Goal: Information Seeking & Learning: Learn about a topic

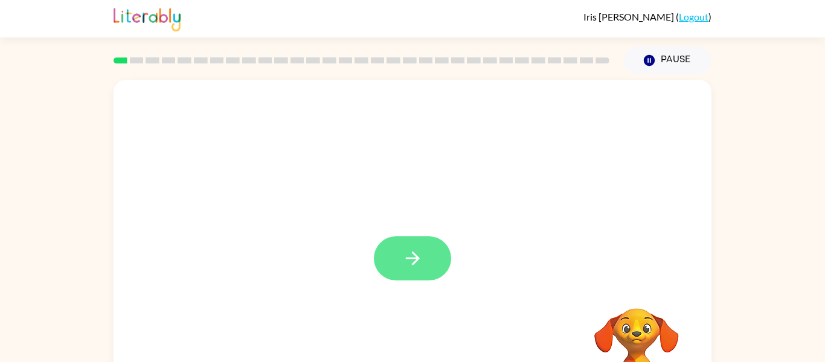
click at [409, 272] on button "button" at bounding box center [412, 258] width 77 height 44
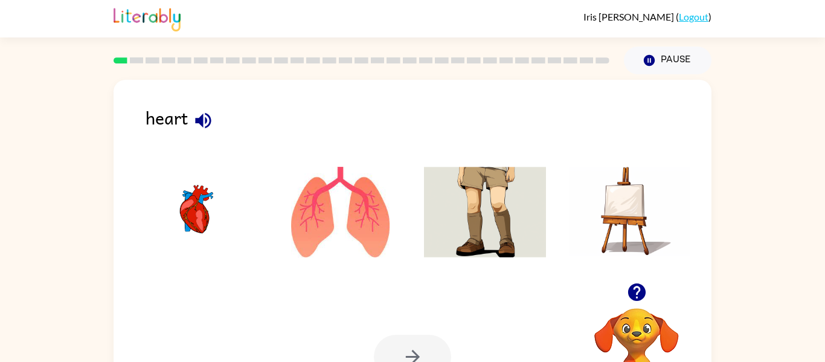
click at [637, 311] on video "Your browser must support playing .mp4 files to use Literably. Please try using…" at bounding box center [636, 349] width 121 height 121
click at [355, 184] on img at bounding box center [341, 212] width 122 height 91
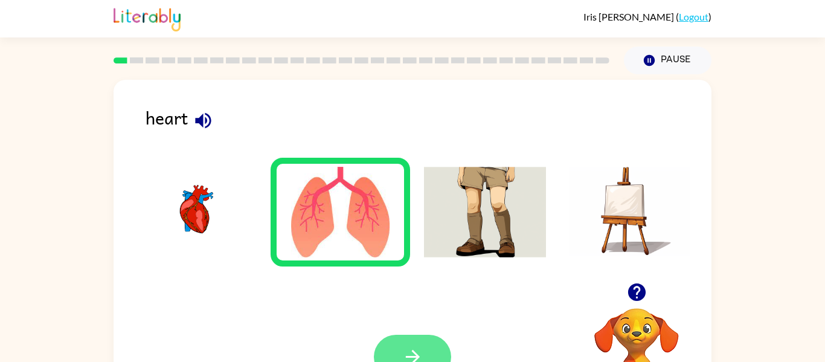
click at [421, 335] on button "button" at bounding box center [412, 357] width 77 height 44
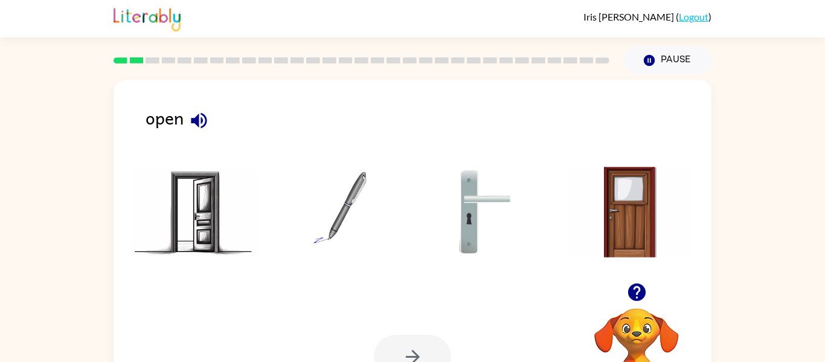
click at [497, 308] on div "Your browser must support playing .mp4 files to use Literably. Please try using…" at bounding box center [413, 357] width 598 height 136
click at [622, 228] on img at bounding box center [630, 212] width 122 height 91
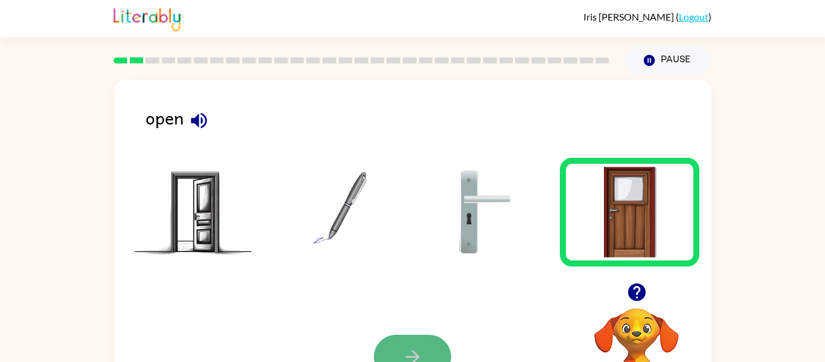
click at [409, 356] on icon "button" at bounding box center [412, 357] width 14 height 14
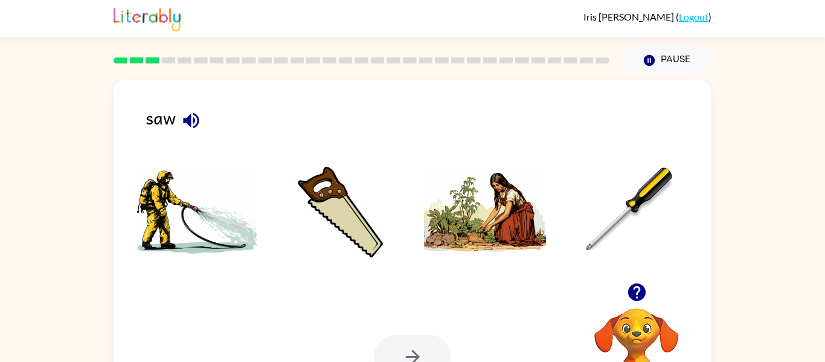
click at [199, 238] on img at bounding box center [196, 212] width 122 height 91
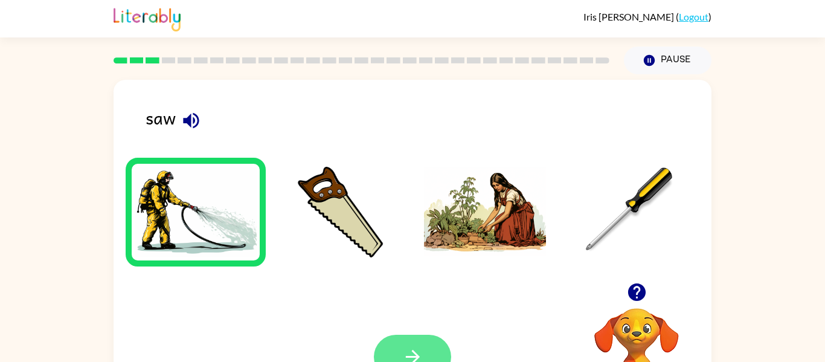
click at [407, 352] on icon "button" at bounding box center [412, 356] width 21 height 21
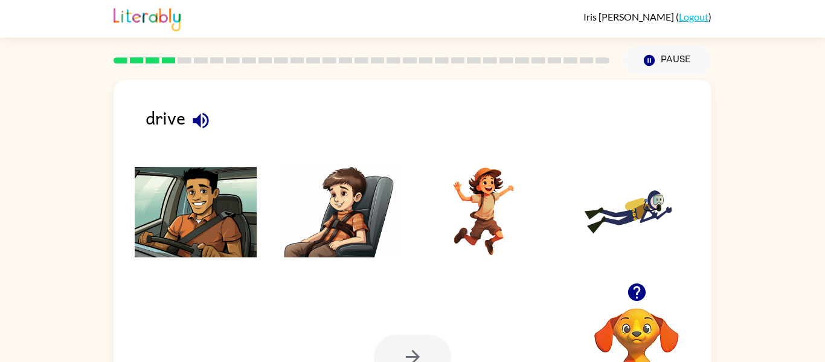
click at [220, 209] on img at bounding box center [196, 212] width 122 height 91
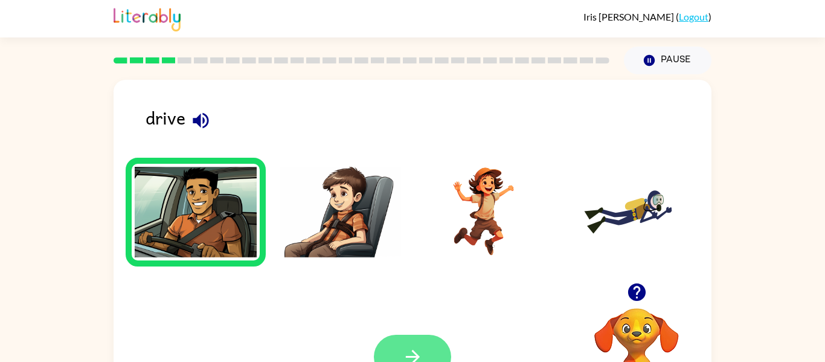
click at [416, 356] on icon "button" at bounding box center [412, 357] width 14 height 14
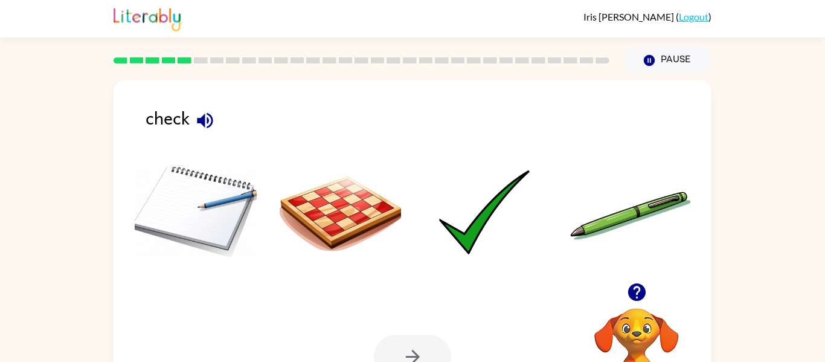
click at [489, 214] on img at bounding box center [485, 212] width 122 height 91
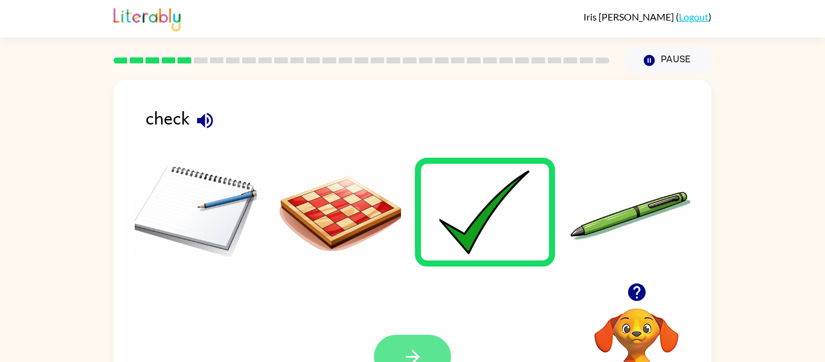
click at [422, 344] on button "button" at bounding box center [412, 357] width 77 height 44
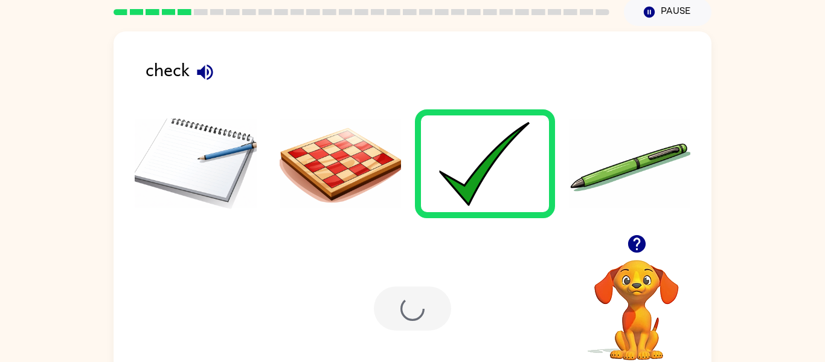
scroll to position [63, 0]
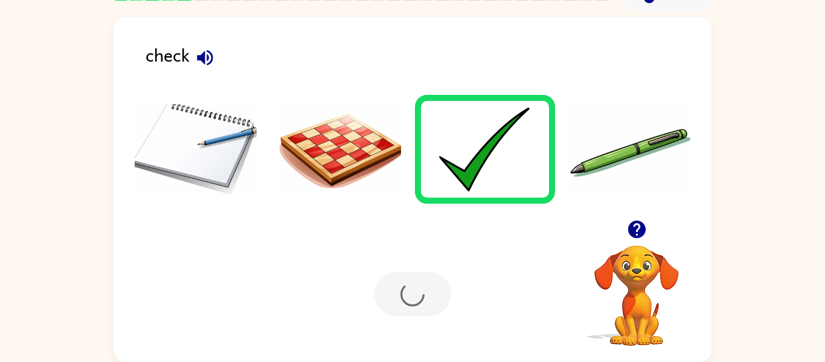
click at [494, 304] on div "Your browser must support playing .mp4 files to use Literably. Please try using…" at bounding box center [413, 294] width 598 height 136
click at [301, 136] on img at bounding box center [341, 149] width 122 height 91
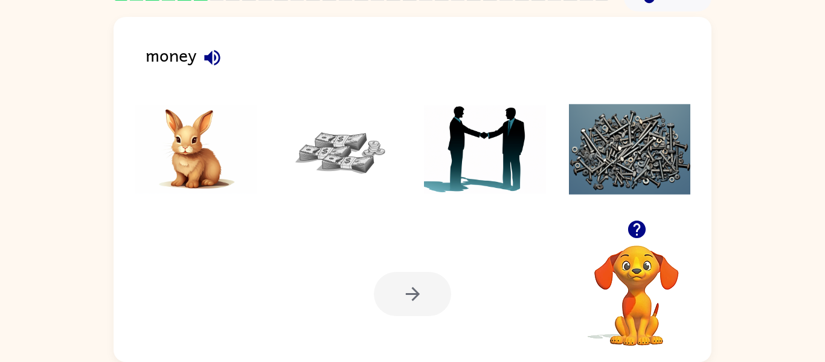
click at [472, 137] on img at bounding box center [485, 149] width 122 height 91
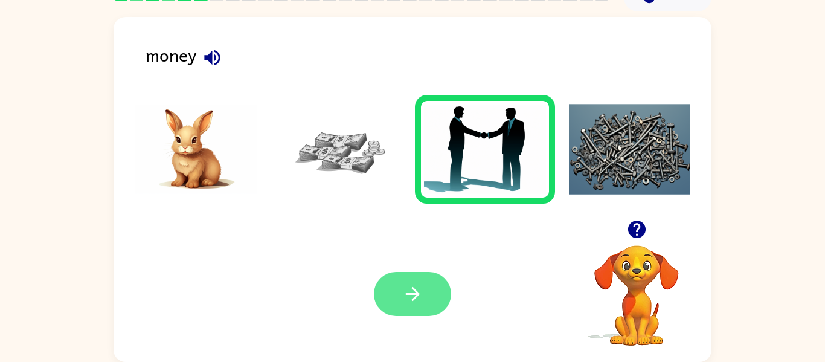
click at [423, 282] on button "button" at bounding box center [412, 294] width 77 height 44
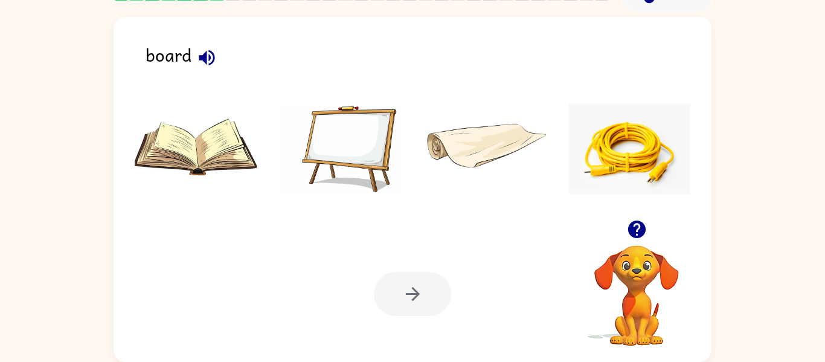
click at [178, 139] on img at bounding box center [196, 149] width 122 height 91
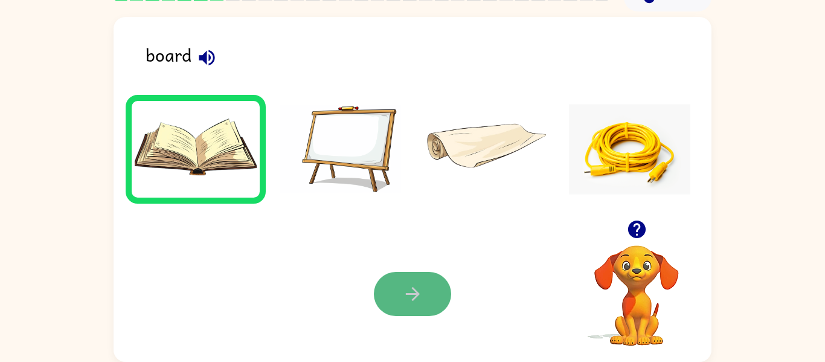
click at [415, 290] on icon "button" at bounding box center [412, 294] width 14 height 14
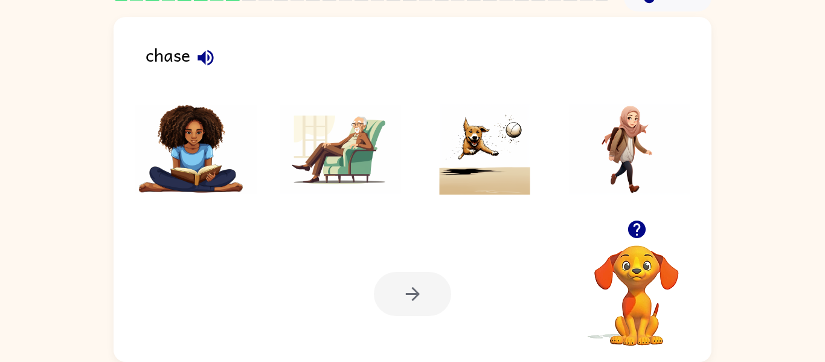
click at [608, 144] on img at bounding box center [630, 149] width 122 height 91
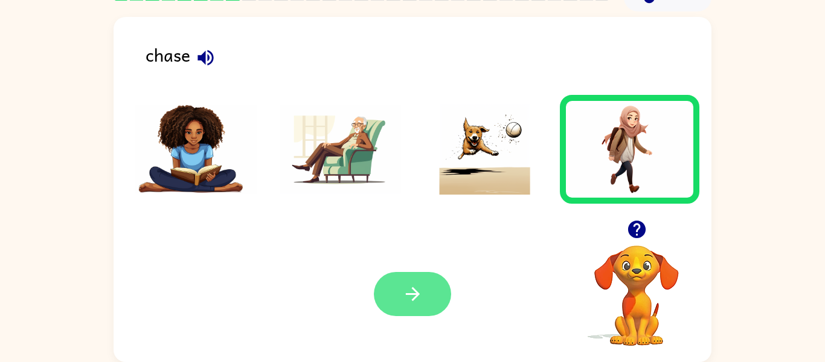
click at [416, 294] on icon "button" at bounding box center [412, 294] width 14 height 14
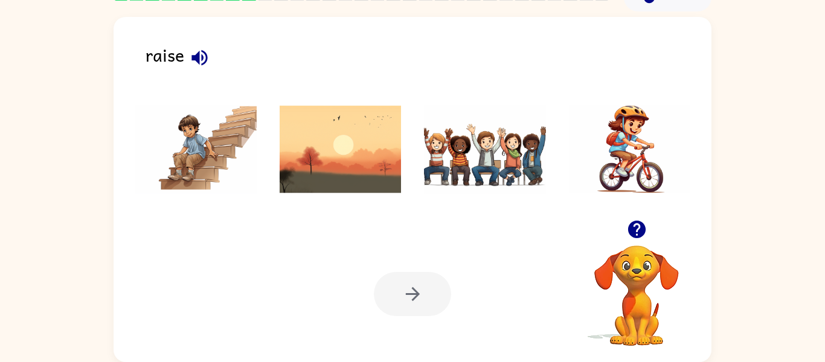
click at [194, 147] on img at bounding box center [196, 149] width 122 height 91
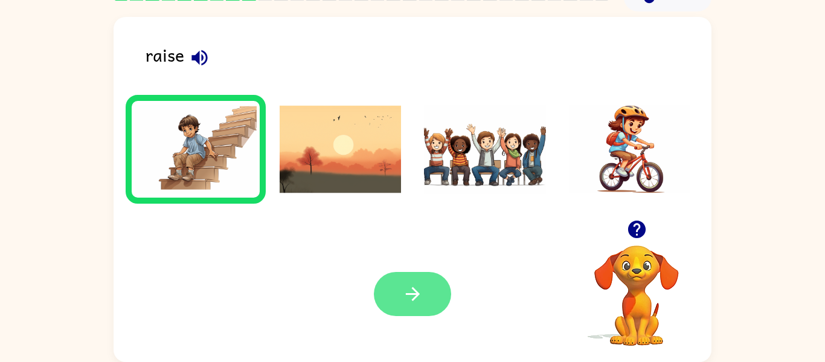
click at [423, 293] on button "button" at bounding box center [412, 294] width 77 height 44
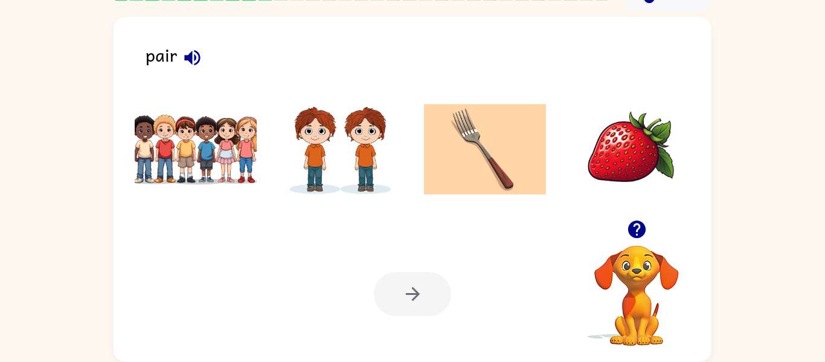
click at [823, 326] on div "pair Your browser must support playing .mp4 files to use Literably. Please try …" at bounding box center [412, 186] width 825 height 350
click at [523, 121] on img at bounding box center [485, 149] width 122 height 91
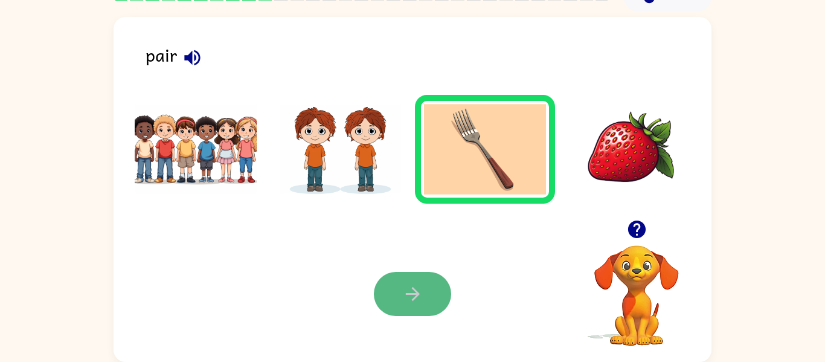
click at [407, 298] on icon "button" at bounding box center [412, 293] width 21 height 21
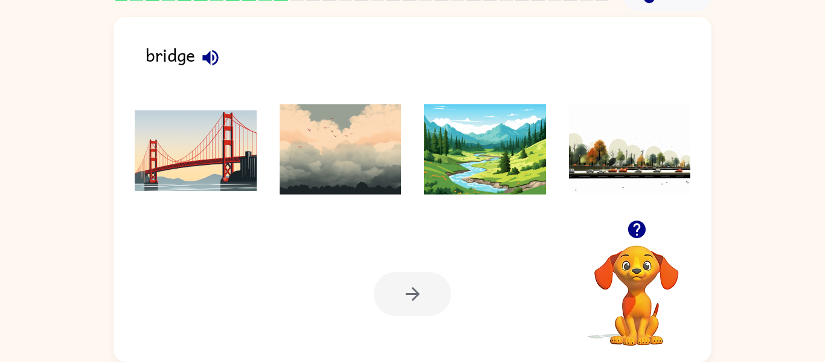
click at [204, 155] on img at bounding box center [196, 149] width 122 height 91
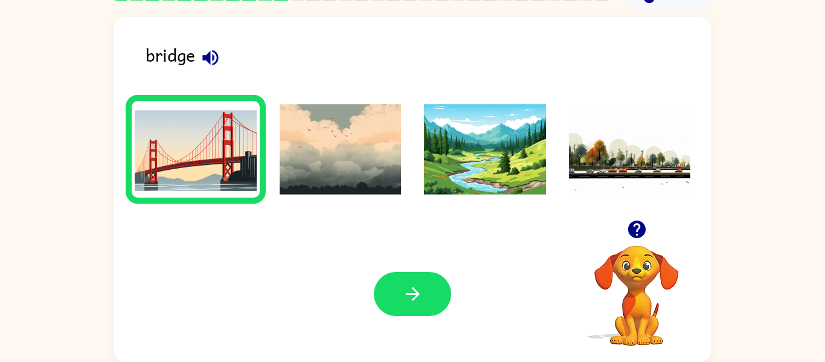
click at [405, 265] on div "Your browser must support playing .mp4 files to use Literably. Please try using…" at bounding box center [413, 294] width 598 height 136
click at [418, 297] on icon "button" at bounding box center [412, 293] width 21 height 21
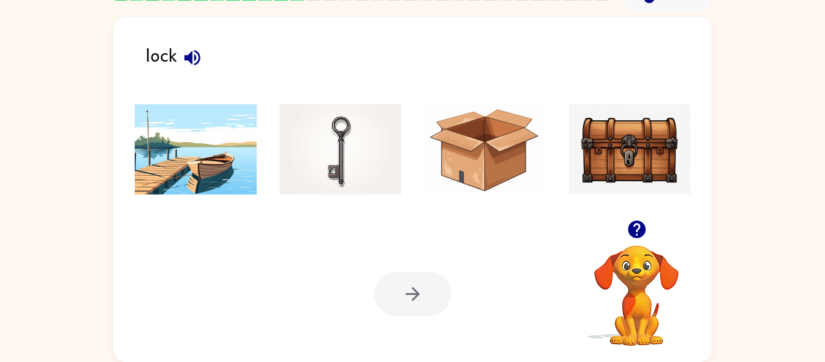
click at [626, 143] on img at bounding box center [630, 149] width 122 height 91
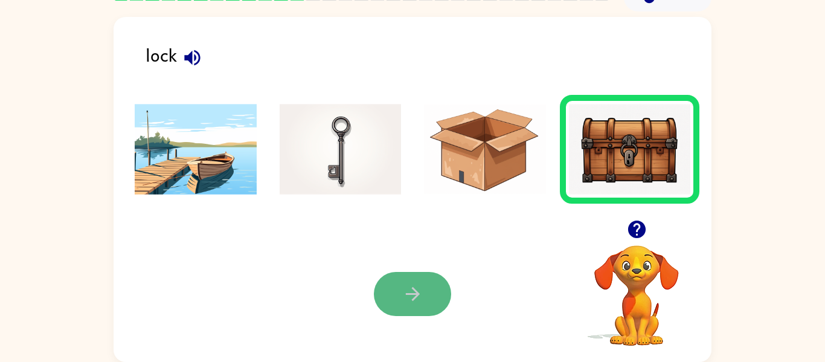
click at [432, 278] on button "button" at bounding box center [412, 294] width 77 height 44
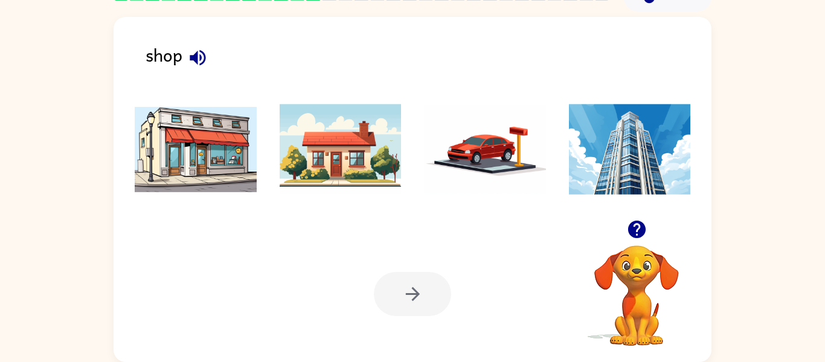
click at [178, 184] on img at bounding box center [196, 149] width 122 height 91
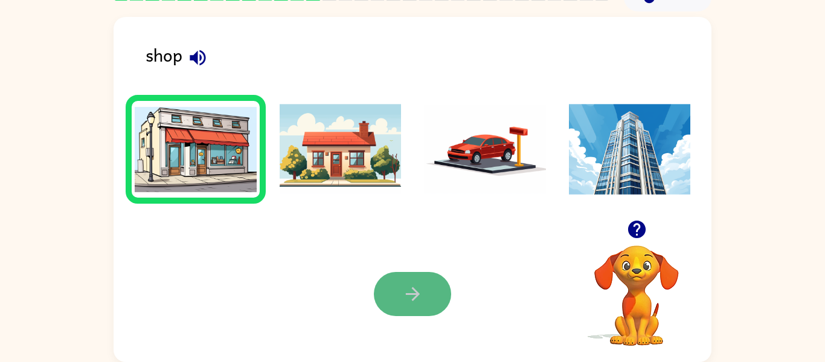
click at [420, 294] on icon "button" at bounding box center [412, 293] width 21 height 21
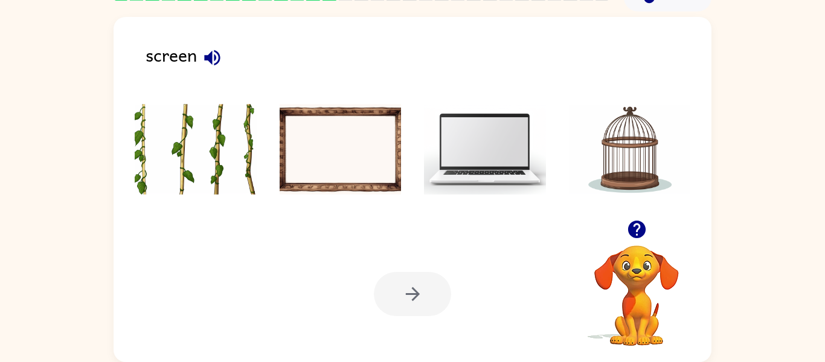
click at [503, 174] on img at bounding box center [485, 149] width 122 height 91
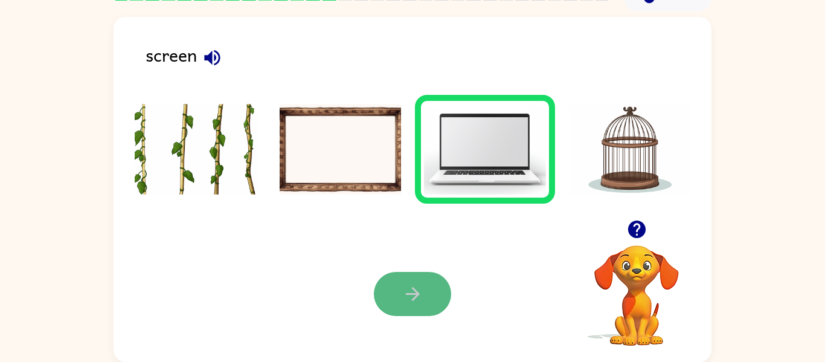
click at [418, 289] on icon "button" at bounding box center [412, 293] width 21 height 21
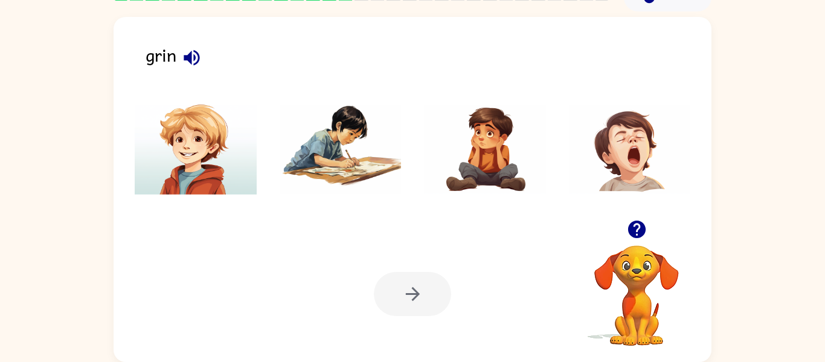
click at [419, 289] on div at bounding box center [412, 294] width 77 height 44
click at [478, 140] on img at bounding box center [485, 149] width 122 height 91
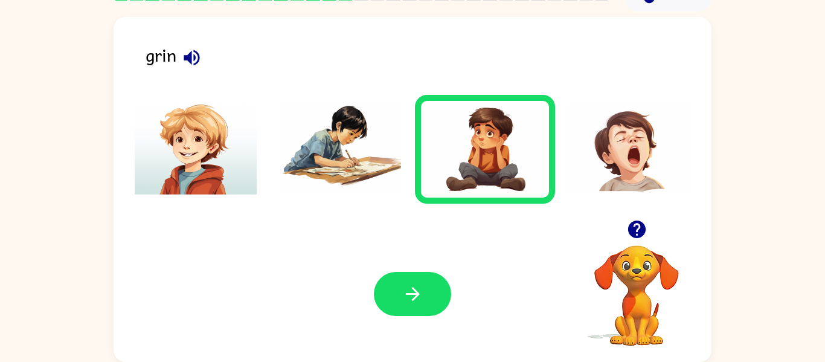
click at [202, 160] on img at bounding box center [196, 149] width 122 height 91
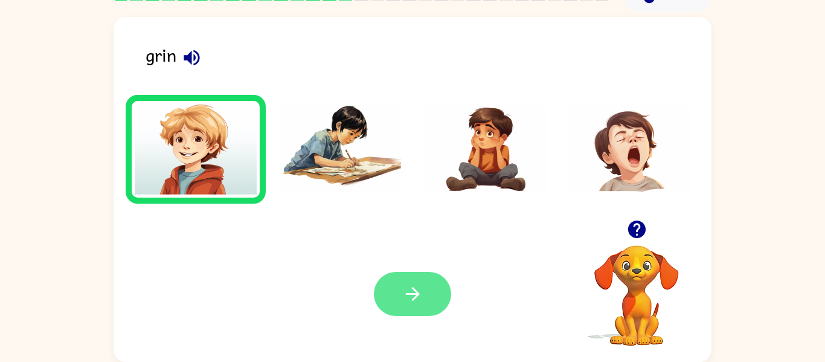
click at [393, 291] on button "button" at bounding box center [412, 294] width 77 height 44
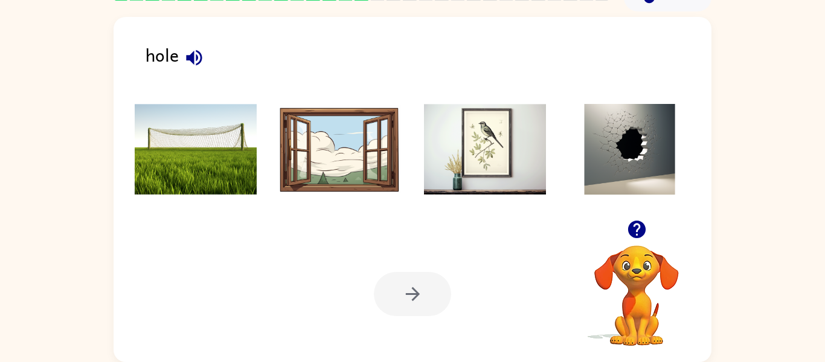
click at [169, 59] on div "hole" at bounding box center [429, 60] width 566 height 38
click at [624, 138] on img at bounding box center [630, 149] width 122 height 91
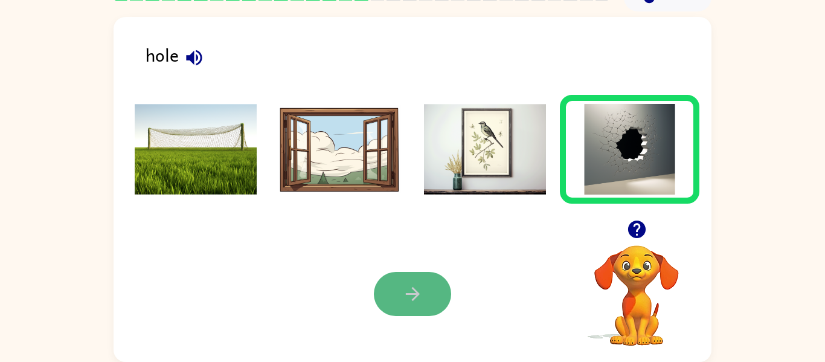
click at [413, 280] on button "button" at bounding box center [412, 294] width 77 height 44
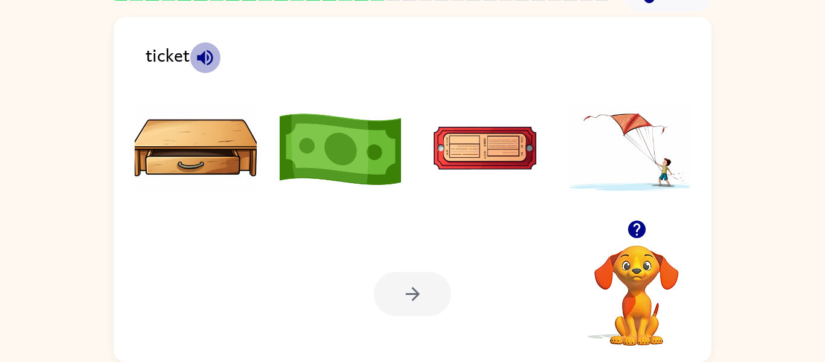
click at [205, 69] on button "button" at bounding box center [205, 57] width 31 height 31
click at [512, 135] on img at bounding box center [485, 149] width 122 height 91
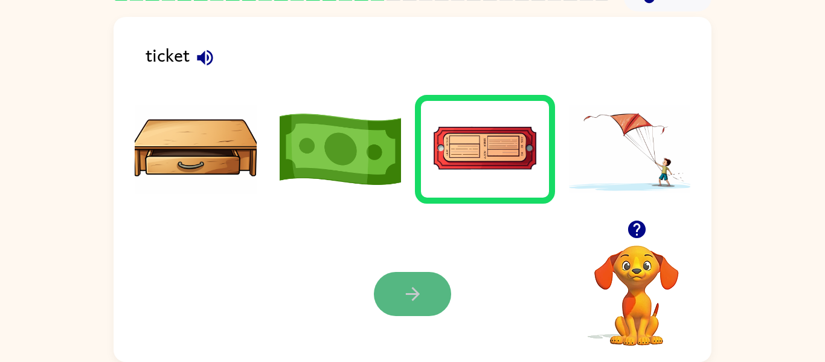
click at [392, 282] on button "button" at bounding box center [412, 294] width 77 height 44
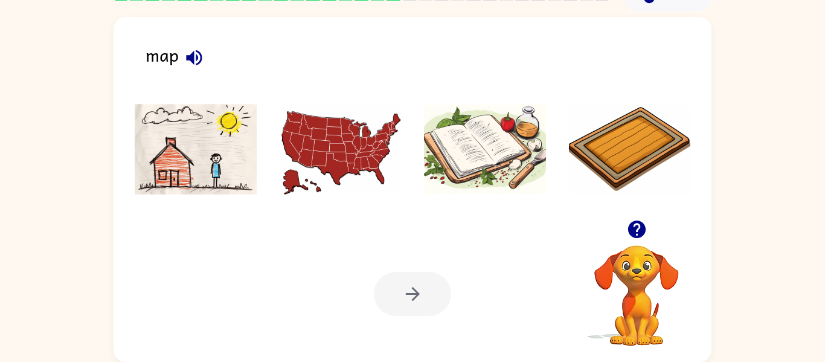
click at [186, 53] on icon "button" at bounding box center [194, 57] width 21 height 21
click at [192, 51] on icon "button" at bounding box center [194, 57] width 21 height 21
click at [343, 139] on img at bounding box center [341, 149] width 122 height 91
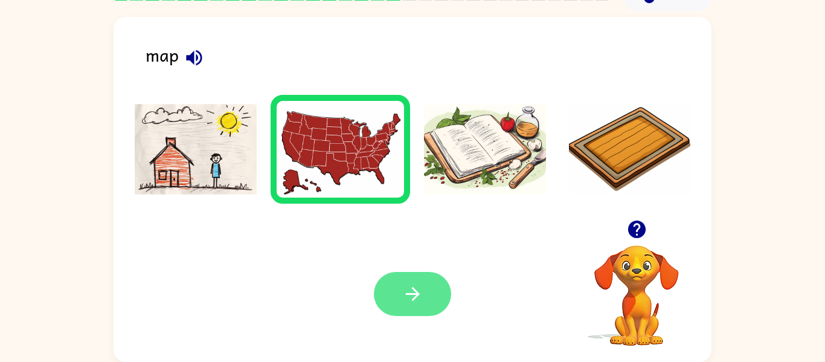
click at [420, 277] on button "button" at bounding box center [412, 294] width 77 height 44
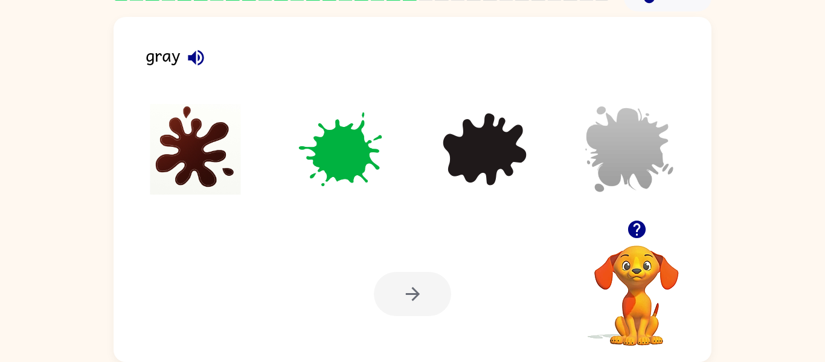
click at [423, 280] on div at bounding box center [412, 294] width 77 height 44
click at [195, 54] on icon "button" at bounding box center [196, 58] width 16 height 16
click at [623, 119] on img at bounding box center [630, 149] width 122 height 91
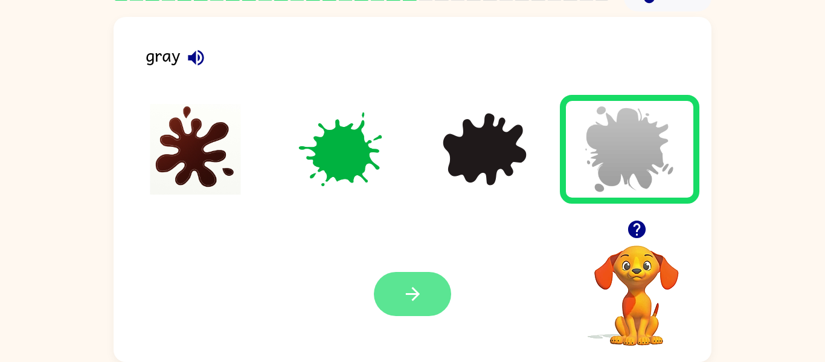
click at [405, 302] on icon "button" at bounding box center [412, 293] width 21 height 21
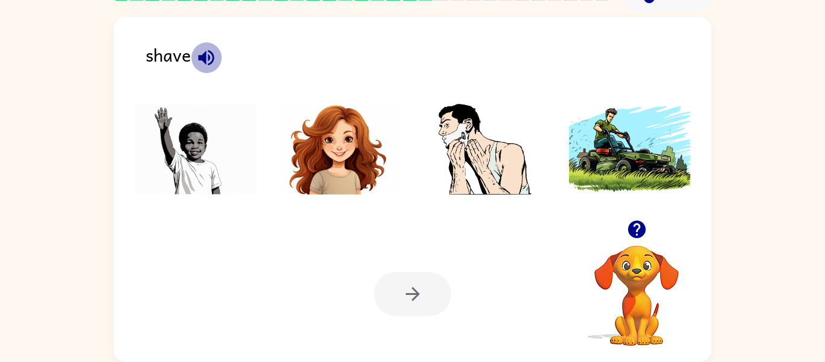
click at [193, 49] on button "button" at bounding box center [206, 57] width 31 height 31
click at [207, 53] on icon "button" at bounding box center [206, 57] width 21 height 21
click at [498, 138] on img at bounding box center [485, 149] width 122 height 91
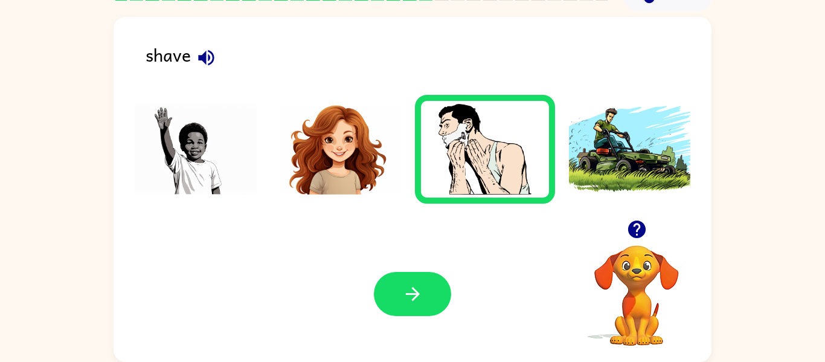
click at [430, 269] on div "Your browser must support playing .mp4 files to use Literably. Please try using…" at bounding box center [413, 294] width 598 height 136
click at [402, 281] on button "button" at bounding box center [412, 294] width 77 height 44
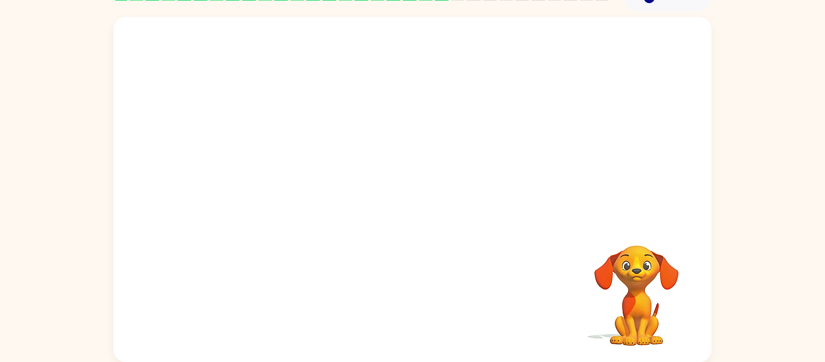
click at [430, 144] on video "Your browser must support playing .mp4 files to use Literably. Please try using…" at bounding box center [413, 118] width 598 height 203
click at [484, 182] on video "Your browser must support playing .mp4 files to use Literably. Please try using…" at bounding box center [413, 118] width 598 height 203
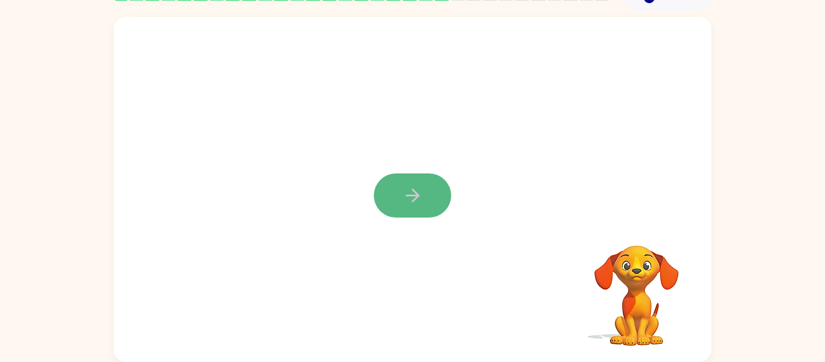
click at [410, 191] on icon "button" at bounding box center [412, 195] width 21 height 21
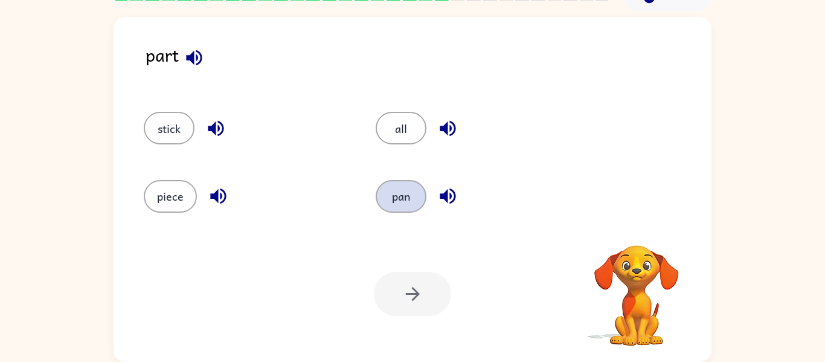
click at [410, 192] on button "pan" at bounding box center [401, 196] width 51 height 33
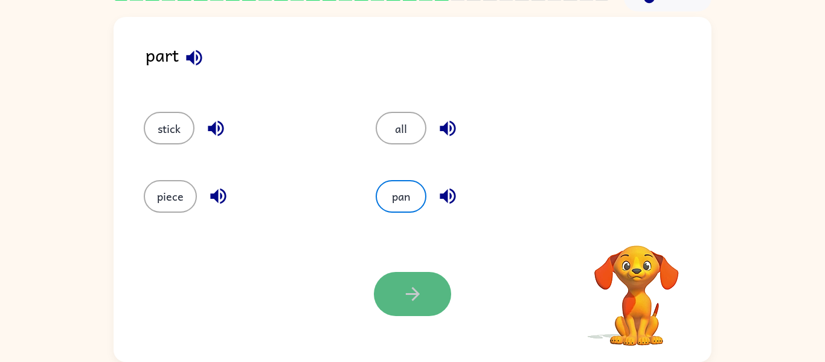
click at [424, 298] on button "button" at bounding box center [412, 294] width 77 height 44
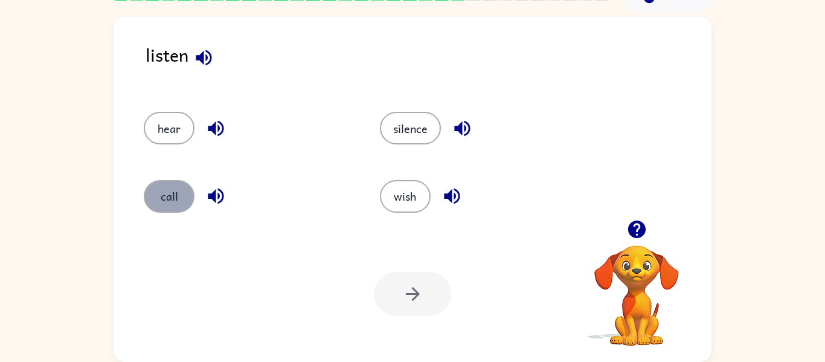
click at [157, 185] on button "call" at bounding box center [169, 196] width 51 height 33
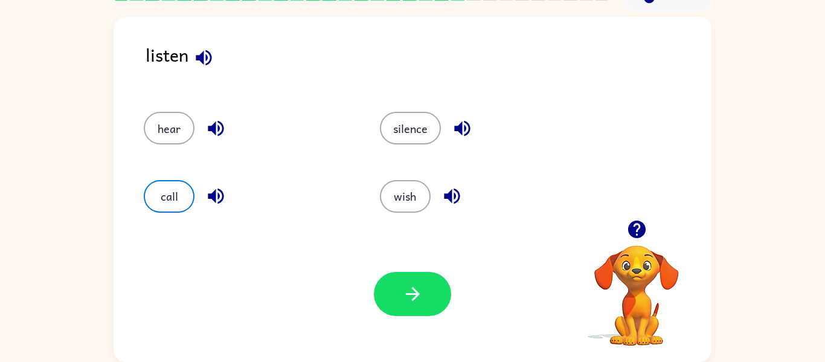
click at [321, 145] on div "hear" at bounding box center [239, 123] width 236 height 68
click at [403, 211] on button "wish" at bounding box center [405, 196] width 51 height 33
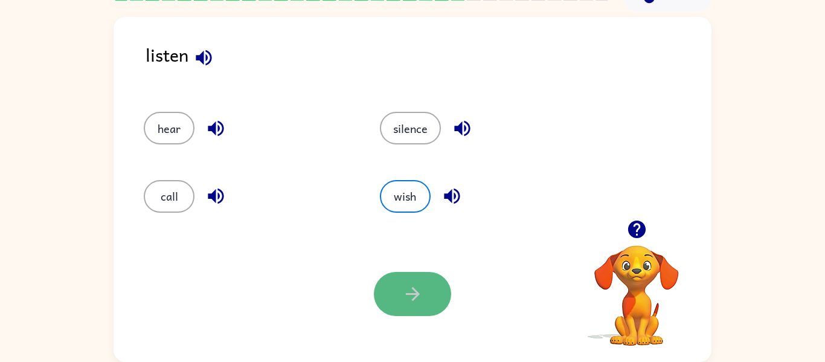
click at [422, 304] on icon "button" at bounding box center [412, 293] width 21 height 21
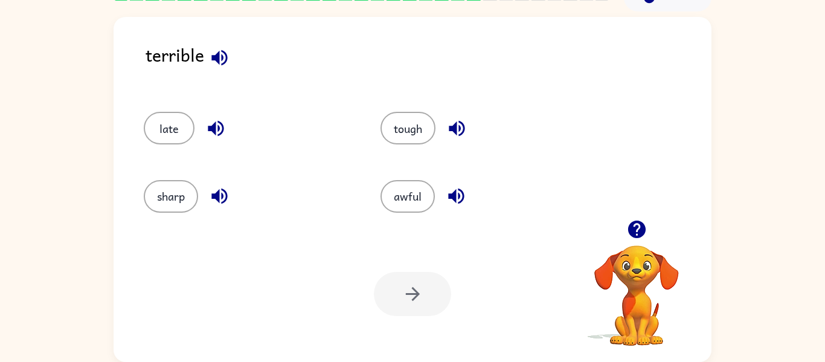
click at [215, 54] on icon "button" at bounding box center [219, 57] width 21 height 21
click at [404, 132] on button "tough" at bounding box center [408, 128] width 55 height 33
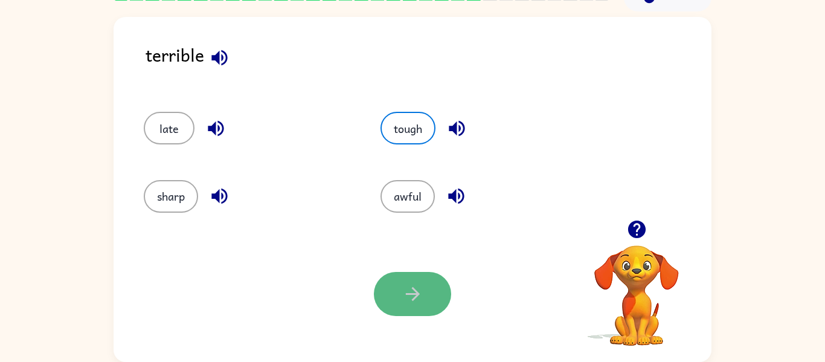
click at [434, 301] on button "button" at bounding box center [412, 294] width 77 height 44
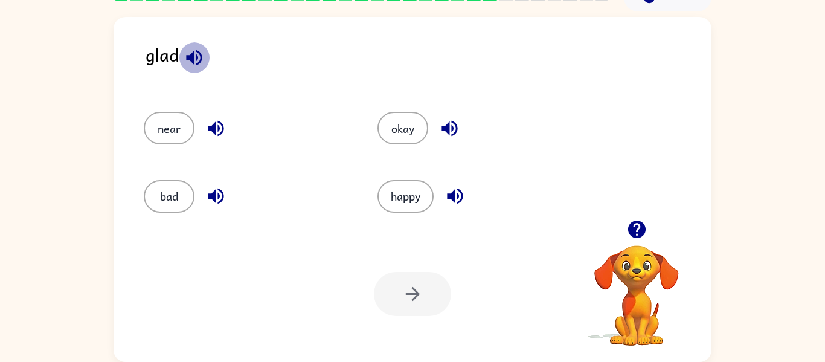
click at [193, 62] on icon "button" at bounding box center [194, 58] width 16 height 16
click at [197, 64] on icon "button" at bounding box center [194, 58] width 16 height 16
click at [176, 199] on button "bad" at bounding box center [169, 196] width 51 height 33
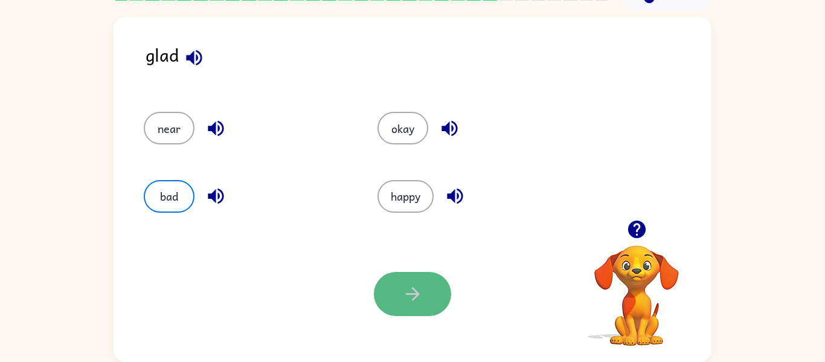
click at [384, 277] on button "button" at bounding box center [412, 294] width 77 height 44
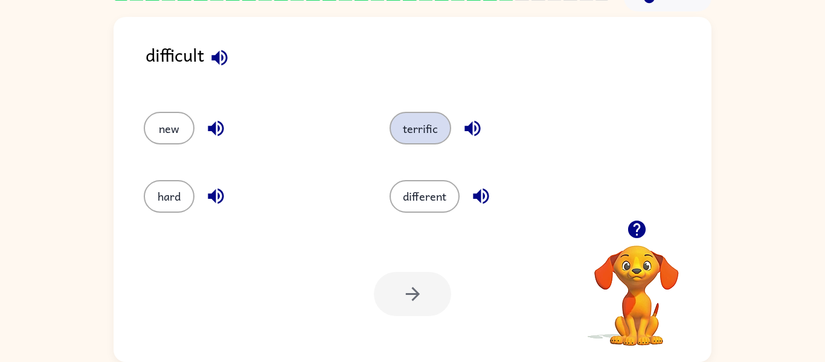
click at [435, 127] on button "terrific" at bounding box center [421, 128] width 62 height 33
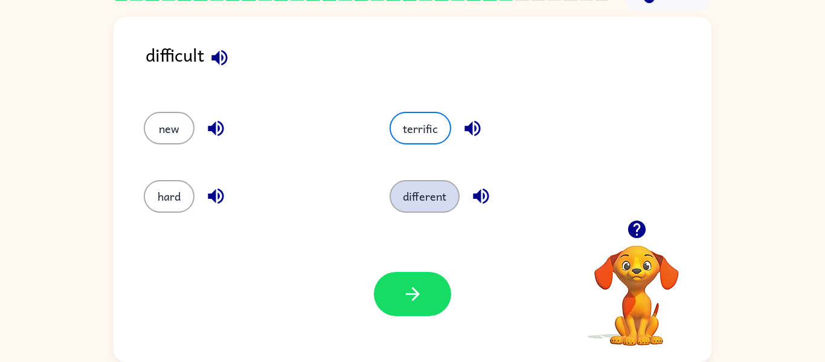
click at [404, 202] on button "different" at bounding box center [425, 196] width 70 height 33
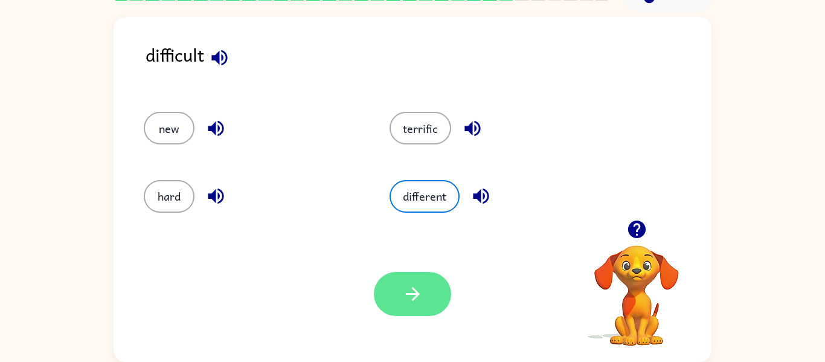
click at [407, 287] on icon "button" at bounding box center [412, 293] width 21 height 21
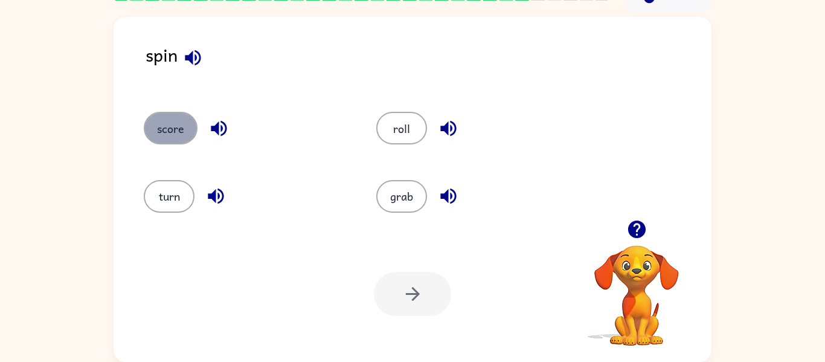
click at [173, 128] on button "score" at bounding box center [171, 128] width 54 height 33
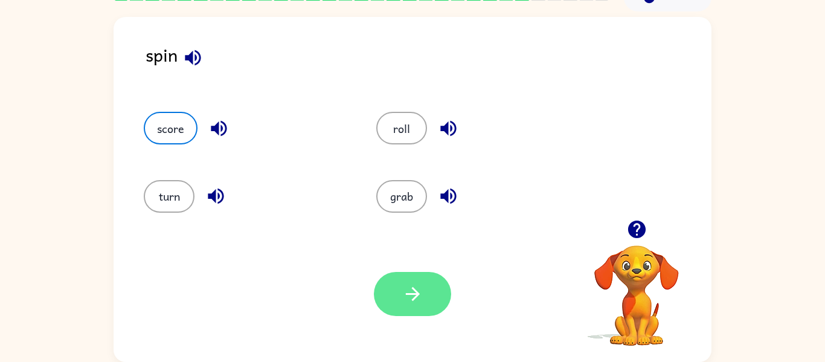
click at [420, 287] on icon "button" at bounding box center [412, 293] width 21 height 21
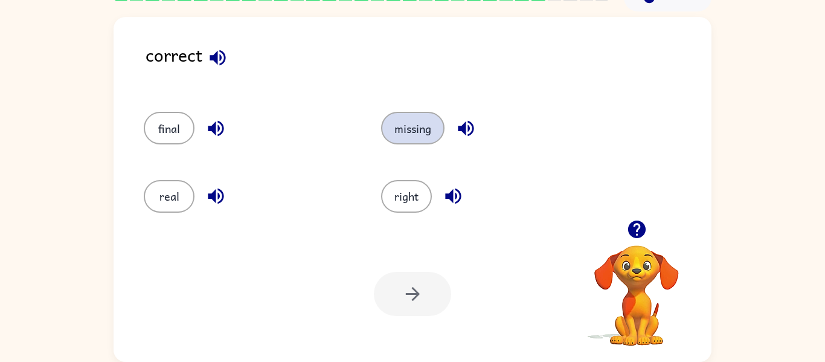
click at [422, 130] on button "missing" at bounding box center [412, 128] width 63 height 33
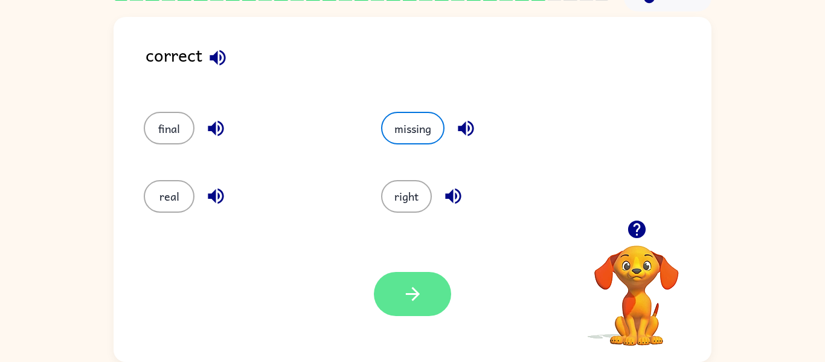
click at [421, 285] on icon "button" at bounding box center [412, 293] width 21 height 21
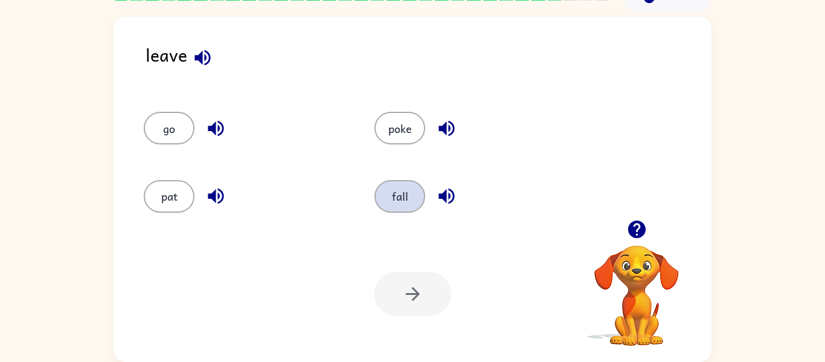
click at [402, 196] on button "fall" at bounding box center [400, 196] width 51 height 33
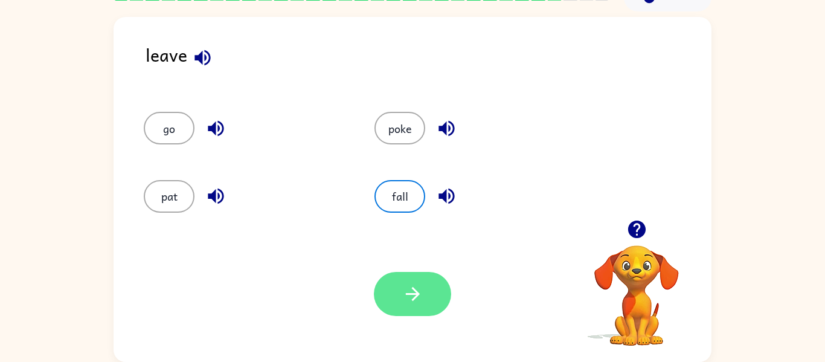
click at [407, 277] on button "button" at bounding box center [412, 294] width 77 height 44
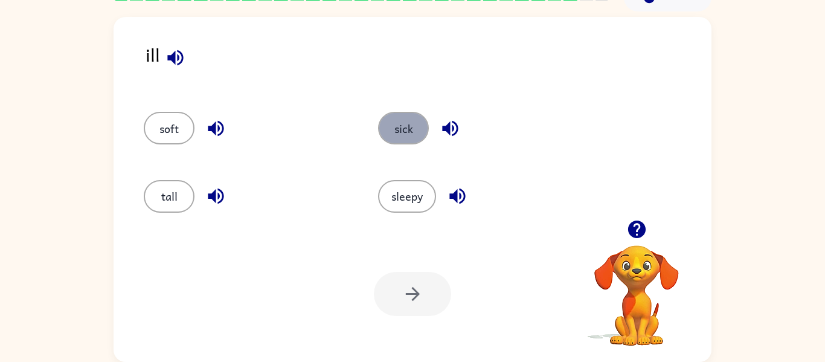
click at [410, 130] on button "sick" at bounding box center [403, 128] width 51 height 33
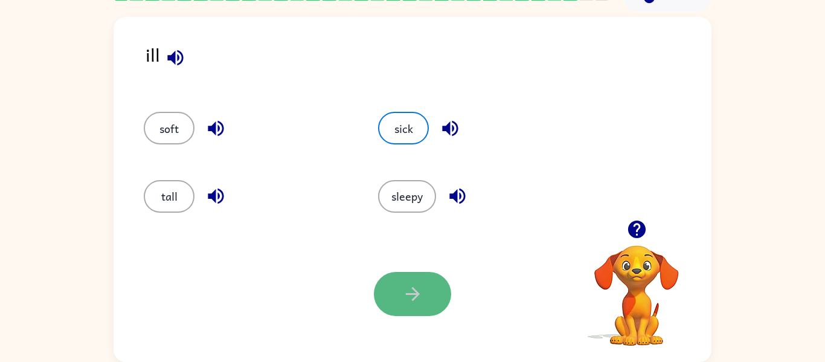
click at [418, 286] on icon "button" at bounding box center [412, 293] width 21 height 21
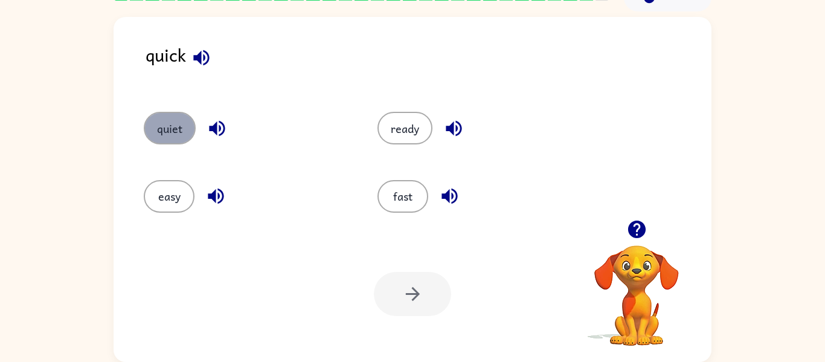
click at [176, 122] on button "quiet" at bounding box center [170, 128] width 52 height 33
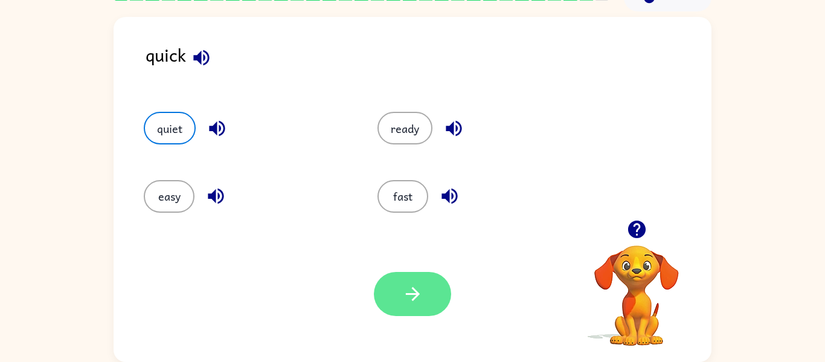
click at [420, 297] on icon "button" at bounding box center [412, 293] width 21 height 21
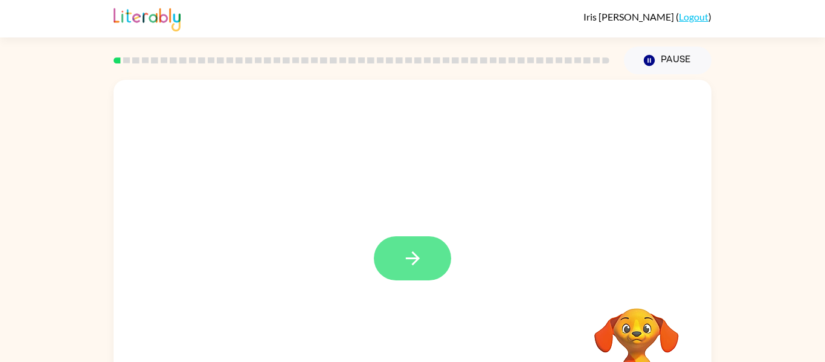
click at [411, 269] on button "button" at bounding box center [412, 258] width 77 height 44
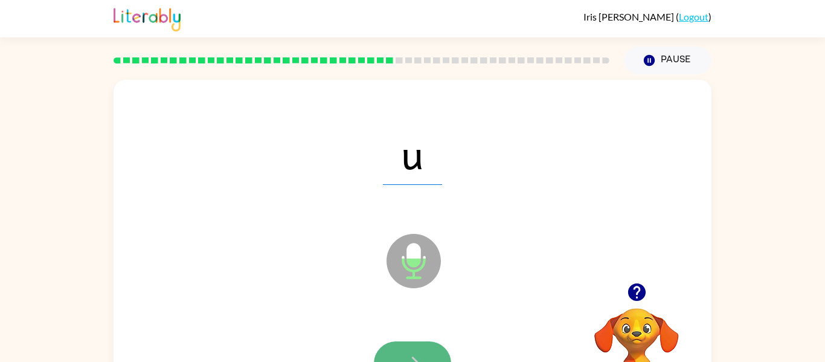
click at [401, 353] on button "button" at bounding box center [412, 363] width 77 height 44
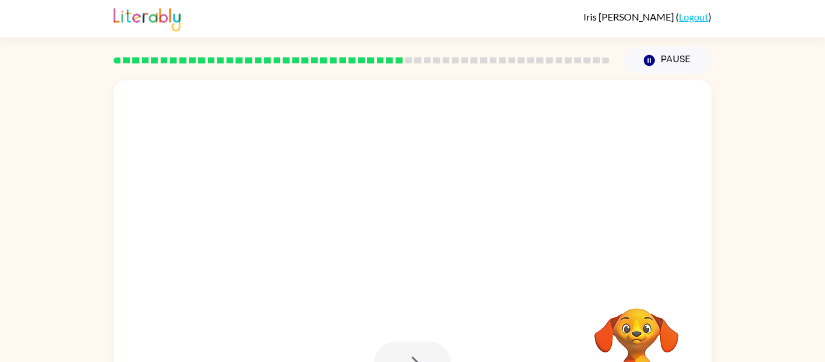
click at [404, 356] on div at bounding box center [412, 363] width 77 height 44
